Goal: Task Accomplishment & Management: Manage account settings

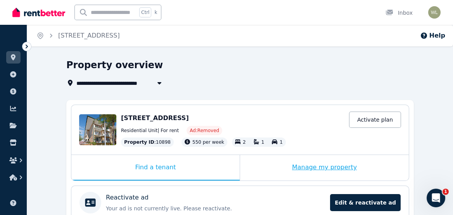
click at [315, 170] on div "Manage my property" at bounding box center [324, 168] width 169 height 26
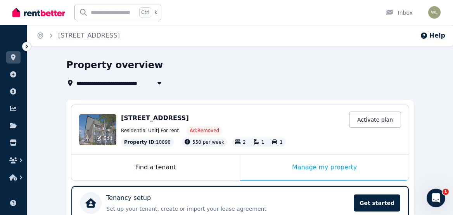
click at [102, 126] on div "Edit" at bounding box center [97, 129] width 37 height 31
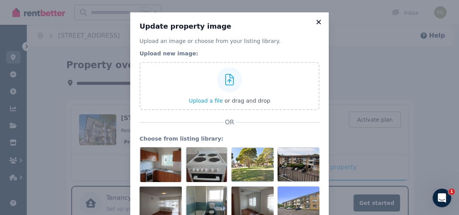
click at [317, 21] on icon at bounding box center [319, 22] width 4 height 4
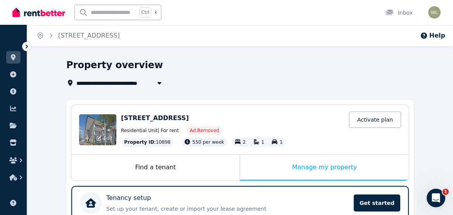
click at [96, 121] on div "Edit" at bounding box center [97, 129] width 37 height 31
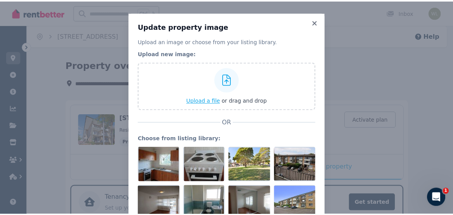
scroll to position [95, 0]
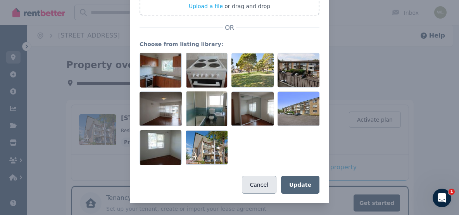
click at [254, 186] on button "Cancel" at bounding box center [259, 185] width 35 height 18
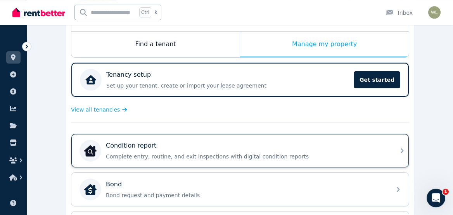
scroll to position [125, 0]
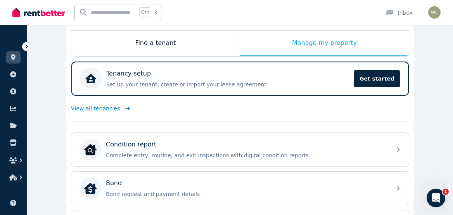
click at [82, 108] on span "View all tenancies" at bounding box center [95, 109] width 49 height 8
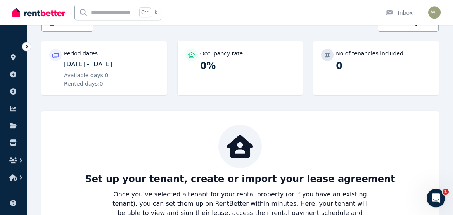
scroll to position [139, 0]
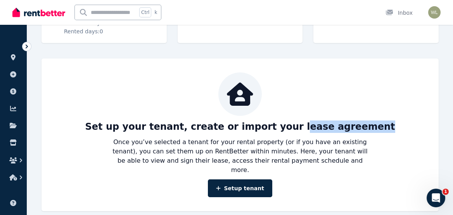
drag, startPoint x: 298, startPoint y: 126, endPoint x: 366, endPoint y: 126, distance: 67.9
click at [366, 126] on p "Set up your tenant, create or import your lease agreement" at bounding box center [240, 127] width 310 height 12
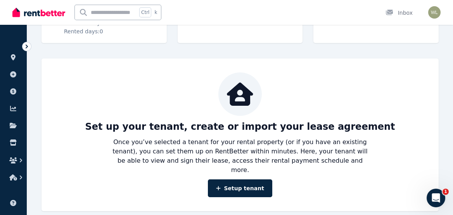
click at [340, 163] on p "Once you’ve selected a tenant for your rental property (or if you have an exist…" at bounding box center [240, 156] width 261 height 37
